Goal: Transaction & Acquisition: Purchase product/service

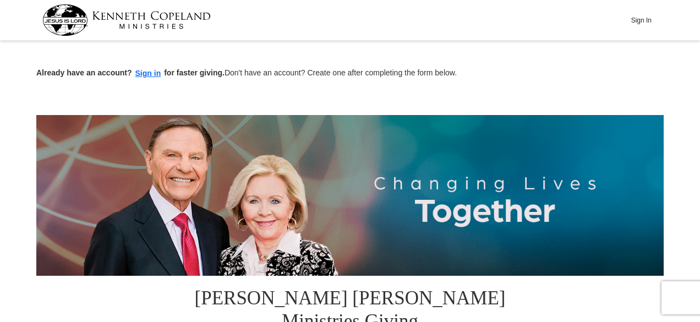
drag, startPoint x: 0, startPoint y: 0, endPoint x: 695, endPoint y: 95, distance: 701.5
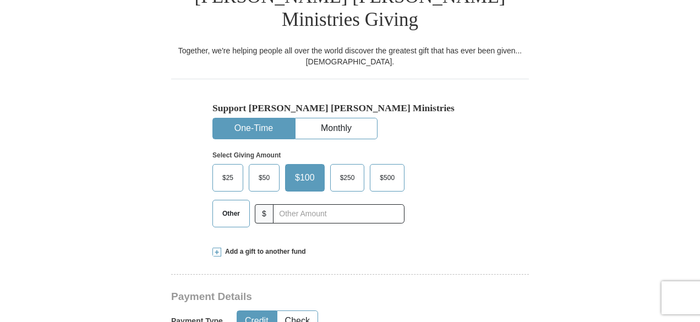
scroll to position [304, 0]
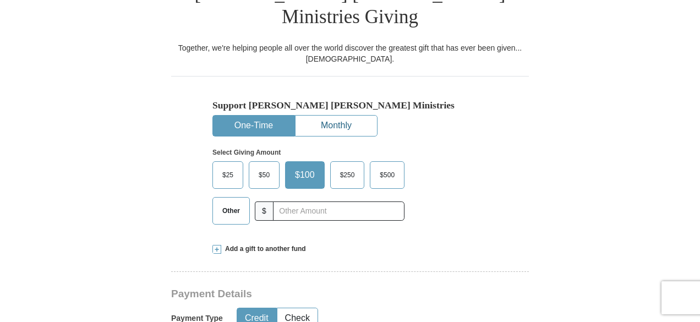
click at [325, 116] on button "Monthly" at bounding box center [336, 126] width 81 height 20
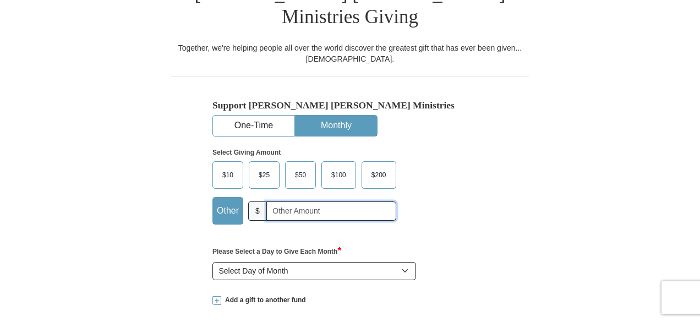
click at [265, 197] on div "Other $" at bounding box center [304, 211] width 184 height 28
click at [267, 167] on span "$25" at bounding box center [264, 175] width 22 height 17
click at [0, 0] on input "$25" at bounding box center [0, 0] width 0 height 0
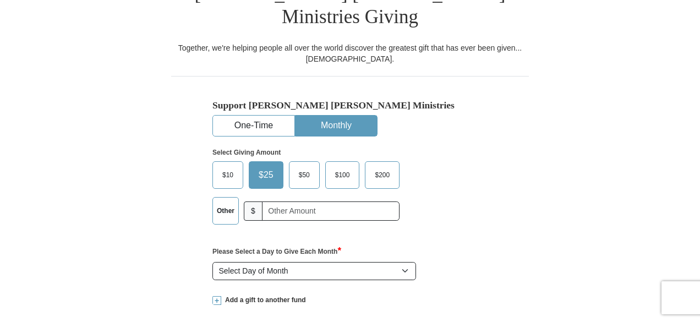
click at [382, 262] on select "Select Day of Month 1 2 3 4 5 6 7 8 9 10 11 12 13 14 15 16 17 18 19 20 21 22 23…" at bounding box center [314, 271] width 204 height 19
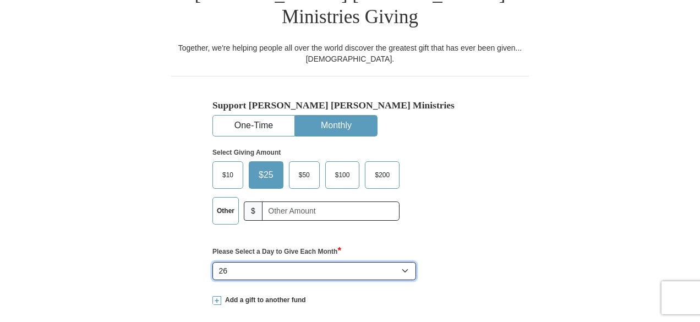
click at [212, 262] on select "Select Day of Month 1 2 3 4 5 6 7 8 9 10 11 12 13 14 15 16 17 18 19 20 21 22 23…" at bounding box center [314, 271] width 204 height 19
click at [401, 262] on select "Select Day of Month 1 2 3 4 5 6 7 8 9 10 11 12 13 14 15 16 17 18 19 20 21 22 23…" at bounding box center [314, 271] width 204 height 19
select select "1"
click at [212, 262] on select "Select Day of Month 1 2 3 4 5 6 7 8 9 10 11 12 13 14 15 16 17 18 19 20 21 22 23…" at bounding box center [314, 271] width 204 height 19
drag, startPoint x: 697, startPoint y: 67, endPoint x: 697, endPoint y: 82, distance: 15.4
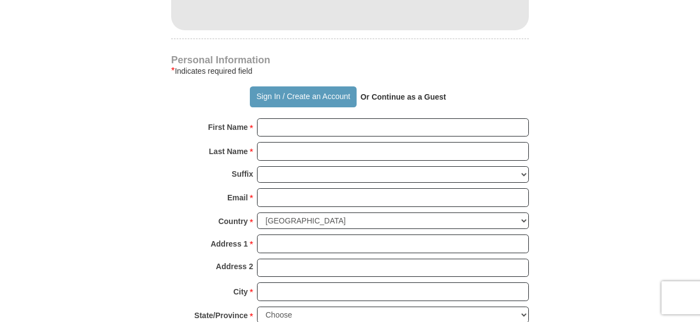
scroll to position [789, 0]
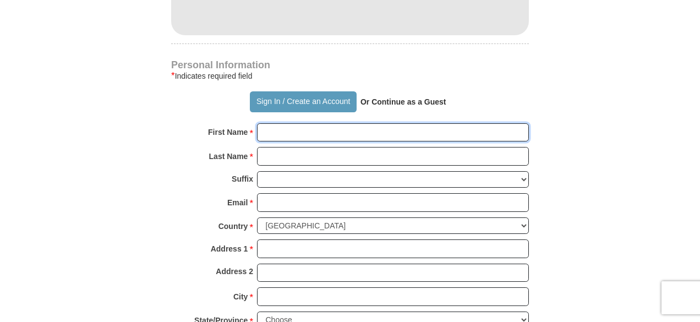
click at [474, 123] on input "First Name *" at bounding box center [393, 132] width 272 height 19
type input "[PERSON_NAME]"
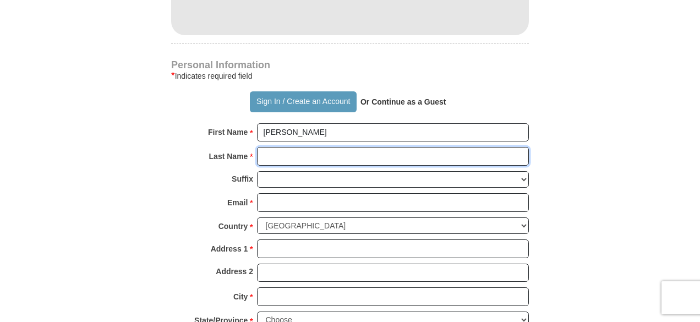
type input "[PERSON_NAME]"
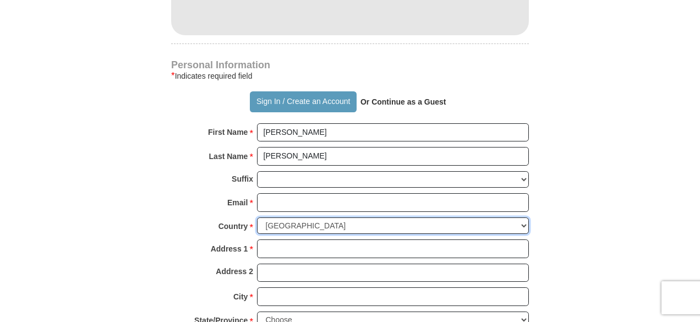
click at [401, 217] on select "United States of America Canada Antigua and Barbuda Argentina Armenia Aruba Aus…" at bounding box center [393, 225] width 272 height 17
select select "TT"
click at [257, 217] on select "United States of America Canada Antigua and Barbuda Argentina Armenia Aruba Aus…" at bounding box center [393, 225] width 272 height 17
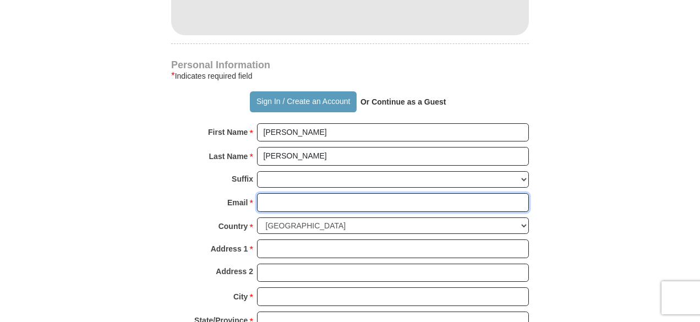
click at [300, 193] on input "Email *" at bounding box center [393, 202] width 272 height 19
type input "[EMAIL_ADDRESS][DOMAIN_NAME]"
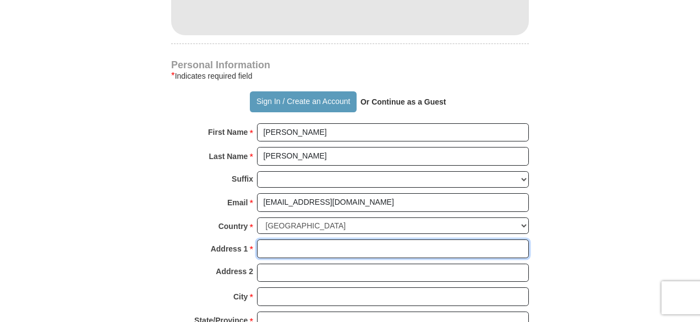
click at [288, 239] on input "Address 1 *" at bounding box center [393, 248] width 272 height 19
type input "[STREET_ADDRESS]"
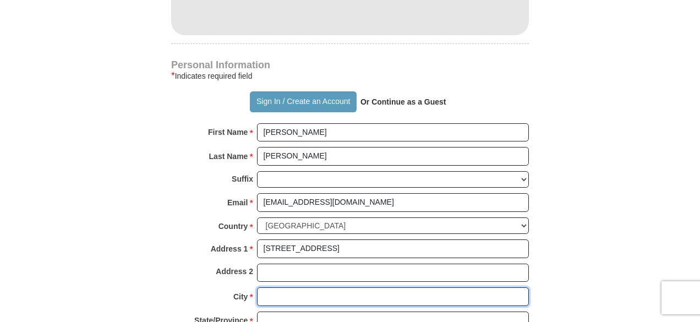
type input "Arouca"
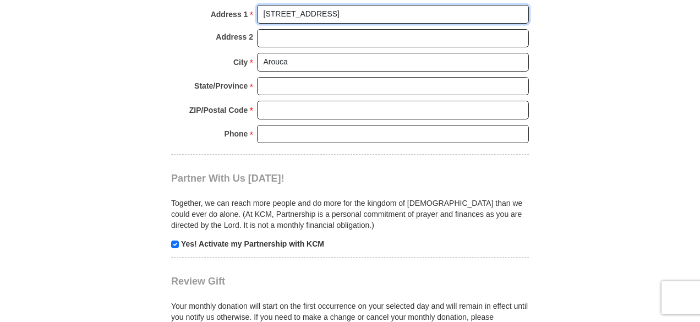
scroll to position [1029, 0]
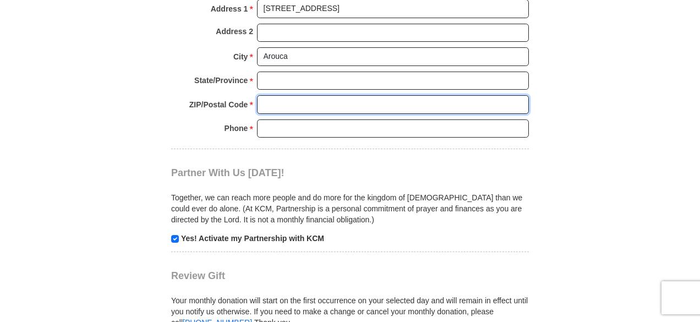
click at [411, 95] on input "ZIP/Postal Code *" at bounding box center [393, 104] width 272 height 19
type input "00000"
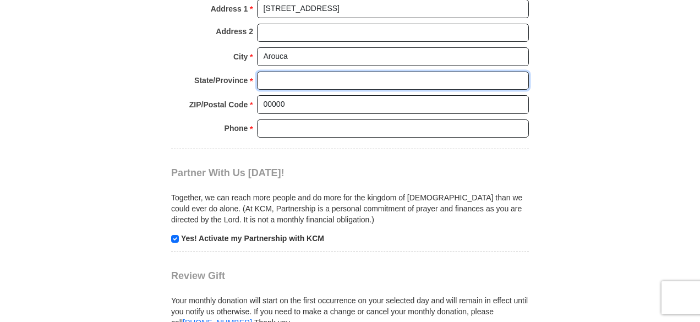
click at [382, 72] on input "State/Province *" at bounding box center [393, 81] width 272 height 19
type input "Arouca"
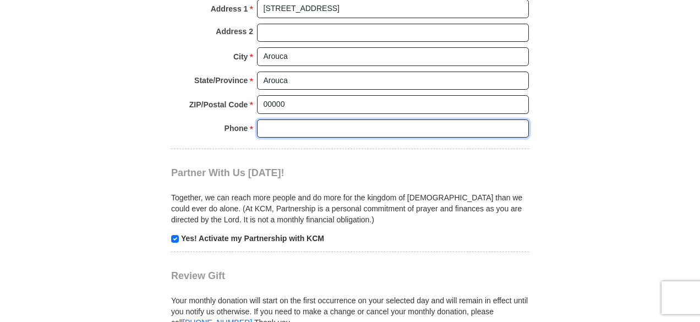
click at [332, 119] on input "Phone * *" at bounding box center [393, 128] width 272 height 19
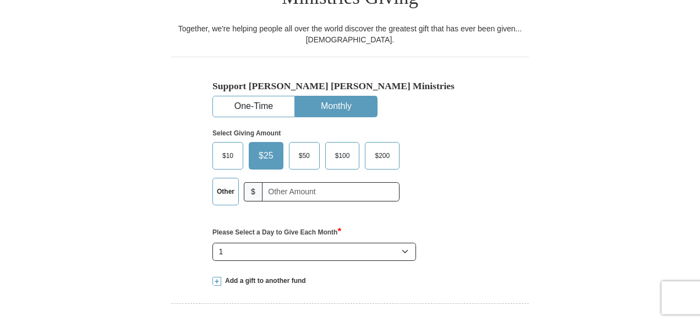
scroll to position [319, 0]
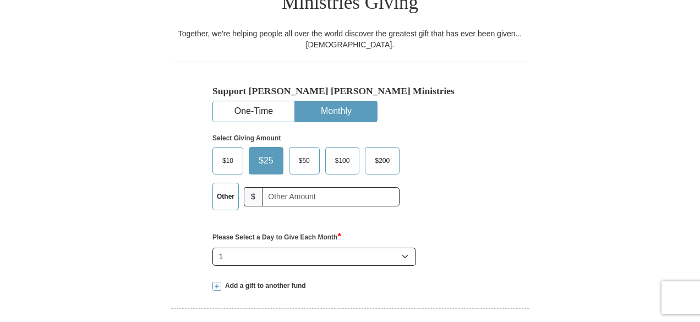
type input "8684680404"
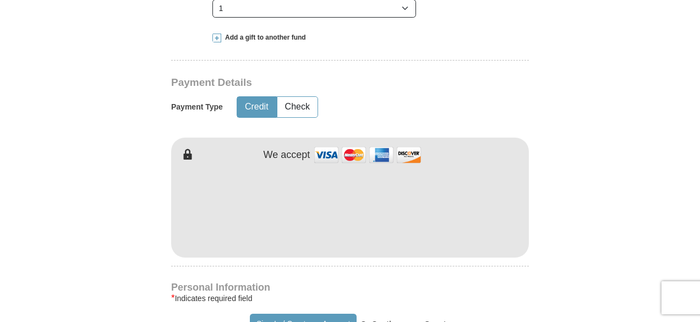
scroll to position [575, 0]
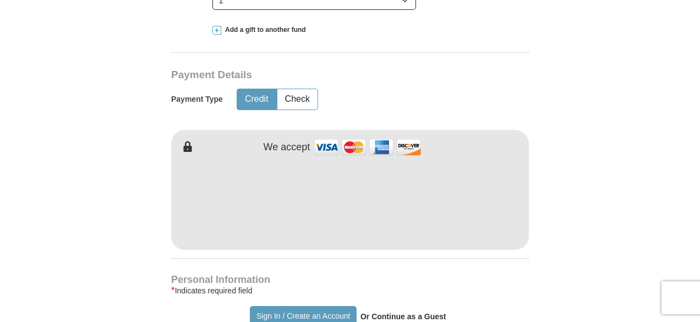
click at [565, 131] on form "Already have an account? Sign in for faster giving. Don't have an account? Crea…" at bounding box center [349, 209] width 627 height 1479
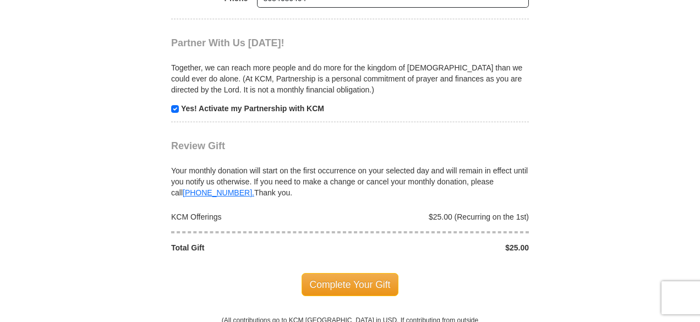
scroll to position [1162, 0]
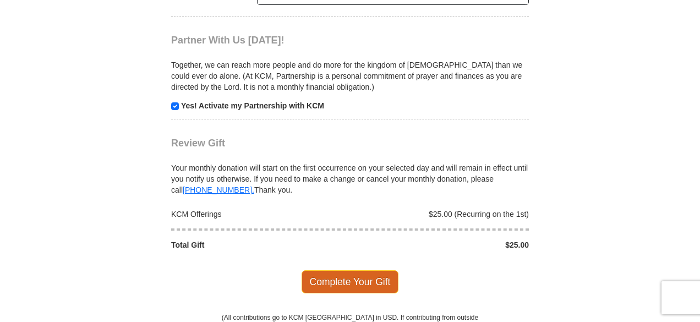
click at [364, 270] on span "Complete Your Gift" at bounding box center [350, 281] width 97 height 23
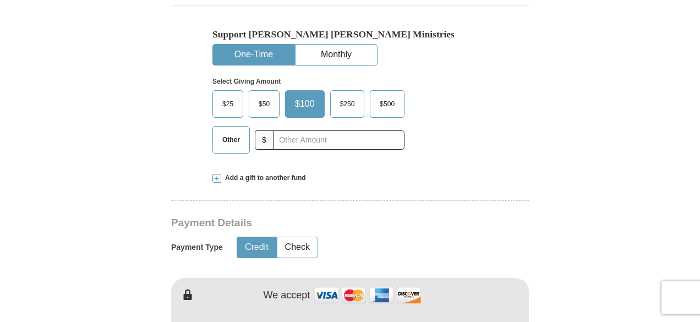
scroll to position [444, 0]
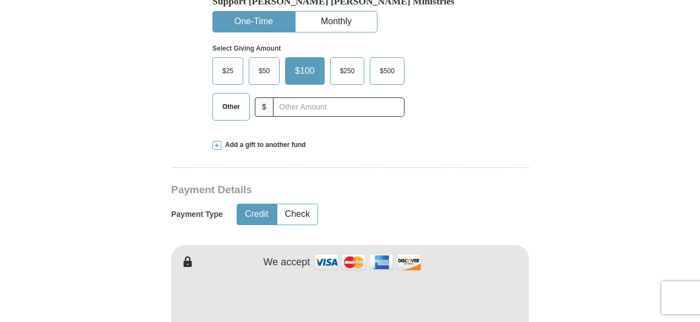
click at [231, 63] on span "$25" at bounding box center [228, 71] width 22 height 17
click at [0, 0] on input "$25" at bounding box center [0, 0] width 0 height 0
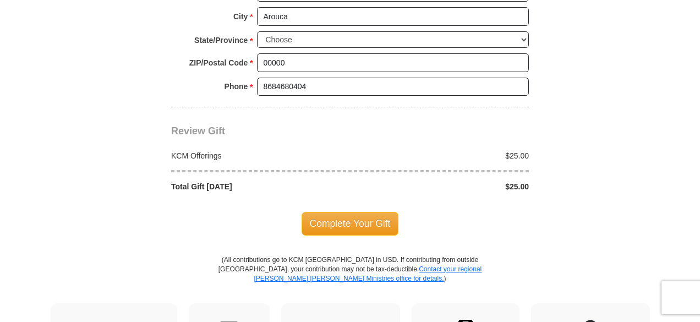
scroll to position [1077, 0]
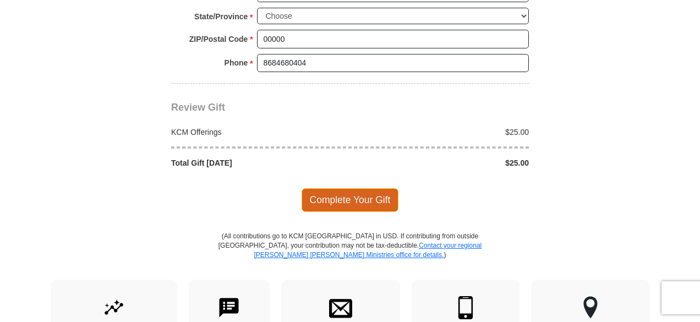
click at [376, 188] on span "Complete Your Gift" at bounding box center [350, 199] width 97 height 23
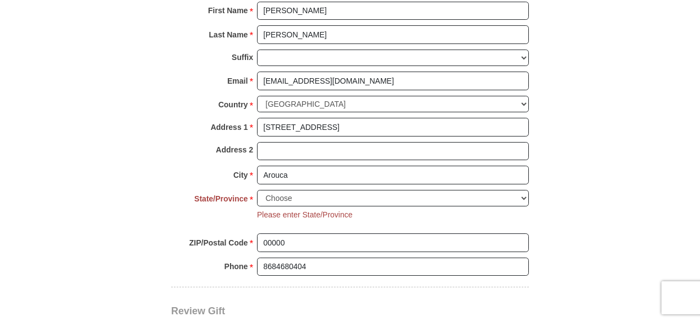
scroll to position [902, 0]
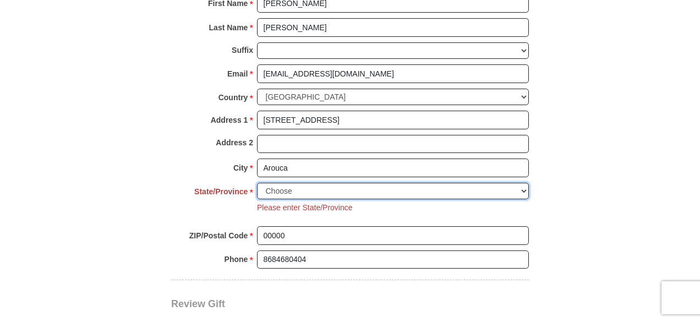
click at [460, 183] on select "Choose [US_STATE] [US_STATE] [US_STATE] [US_STATE] [US_STATE] Armed Forces Amer…" at bounding box center [393, 191] width 272 height 17
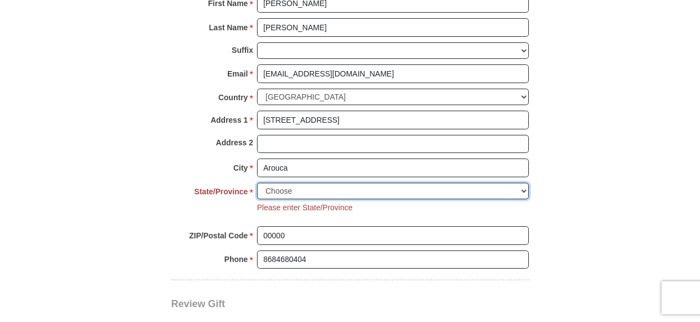
click at [427, 183] on select "Choose [US_STATE] [US_STATE] [US_STATE] [US_STATE] [US_STATE] Armed Forces Amer…" at bounding box center [393, 191] width 272 height 17
click at [417, 183] on select "Choose [US_STATE] [US_STATE] [US_STATE] [US_STATE] [US_STATE] Armed Forces Amer…" at bounding box center [393, 191] width 272 height 17
click at [508, 183] on select "Choose [US_STATE] [US_STATE] [US_STATE] [US_STATE] [US_STATE] Armed Forces Amer…" at bounding box center [393, 191] width 272 height 17
select select "AL"
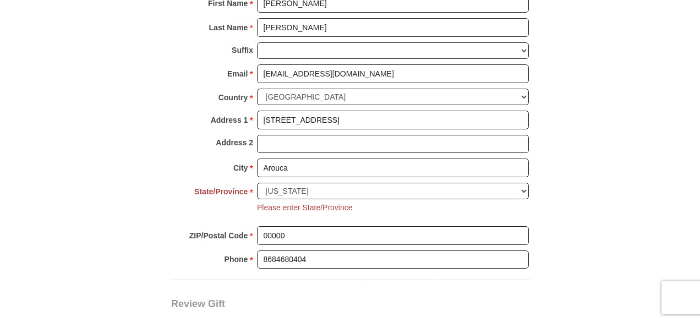
click at [299, 195] on div "State/Province * Choose [US_STATE] [US_STATE] [US_STATE] [US_STATE] [US_STATE] …" at bounding box center [350, 205] width 358 height 44
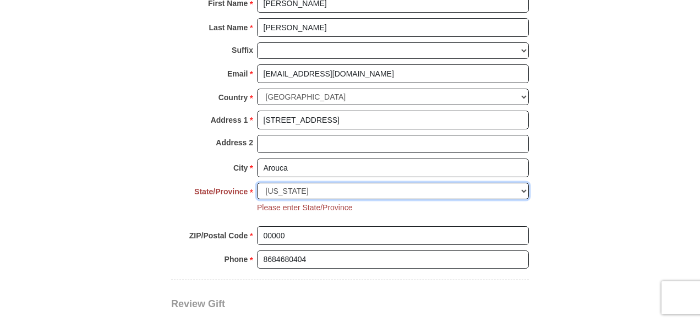
click at [508, 183] on select "Choose [US_STATE] [US_STATE] [US_STATE] [US_STATE] [US_STATE] Armed Forces Amer…" at bounding box center [393, 191] width 272 height 17
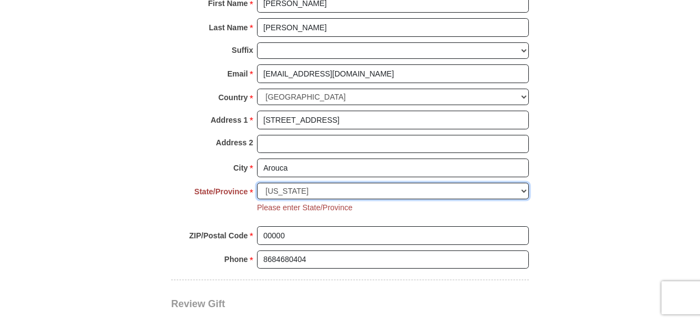
click at [522, 183] on select "Choose [US_STATE] [US_STATE] [US_STATE] [US_STATE] [US_STATE] Armed Forces Amer…" at bounding box center [393, 191] width 272 height 17
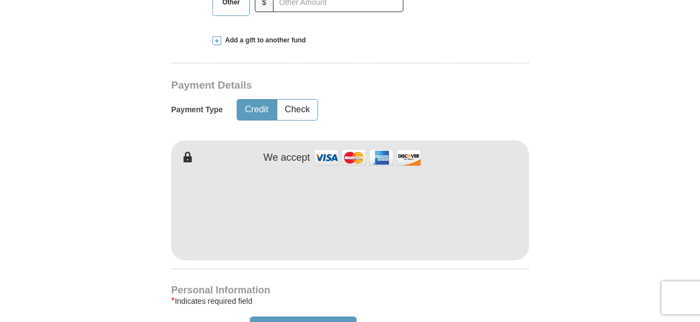
scroll to position [562, 0]
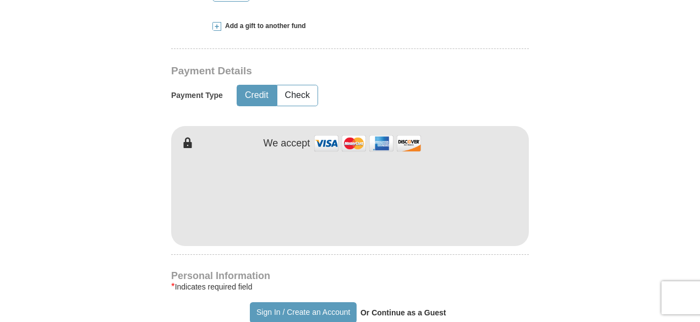
click at [472, 58] on div "[PERSON_NAME] [PERSON_NAME] Ministries Giving Together, we're helping people al…" at bounding box center [350, 282] width 358 height 1067
click at [534, 66] on form "Already have an account? Sign in for faster giving. Don't have an account? Crea…" at bounding box center [349, 166] width 627 height 1299
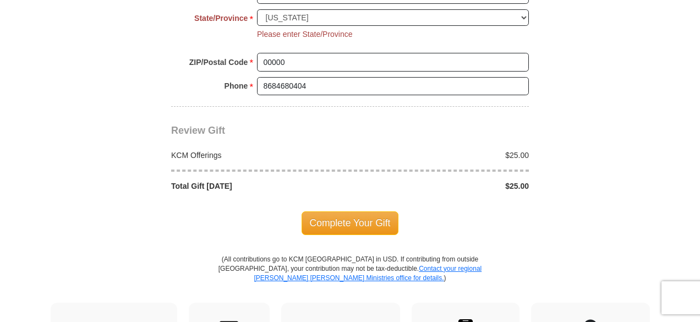
scroll to position [1085, 0]
